Goal: Task Accomplishment & Management: Use online tool/utility

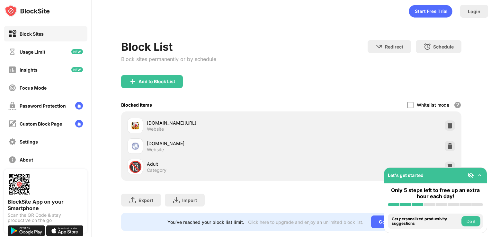
click at [450, 124] on div "i.go88.com/?a=GO88K Website" at bounding box center [291, 125] width 333 height 21
click at [446, 125] on img at bounding box center [449, 125] width 6 height 6
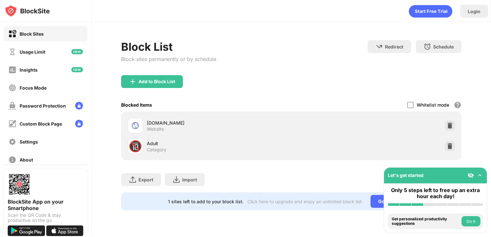
click at [448, 127] on img at bounding box center [449, 125] width 6 height 6
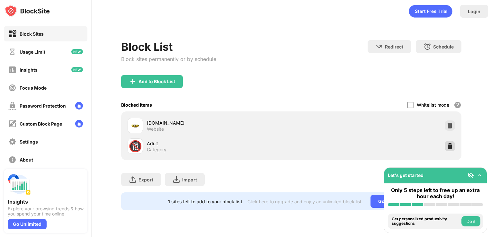
click at [452, 149] on div at bounding box center [449, 146] width 10 height 10
